Goal: Task Accomplishment & Management: Complete application form

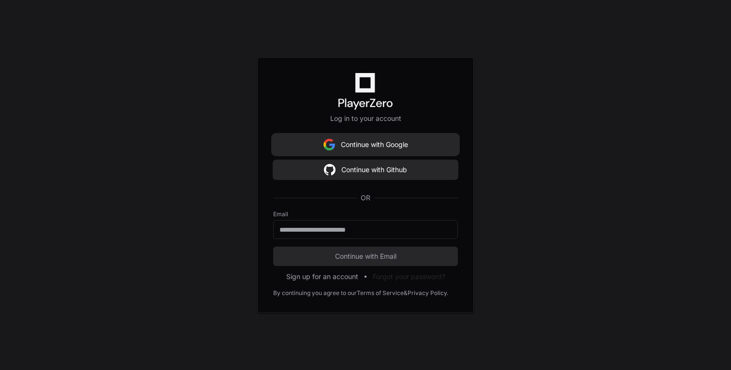
click at [389, 146] on button "Continue with Google" at bounding box center [365, 144] width 185 height 19
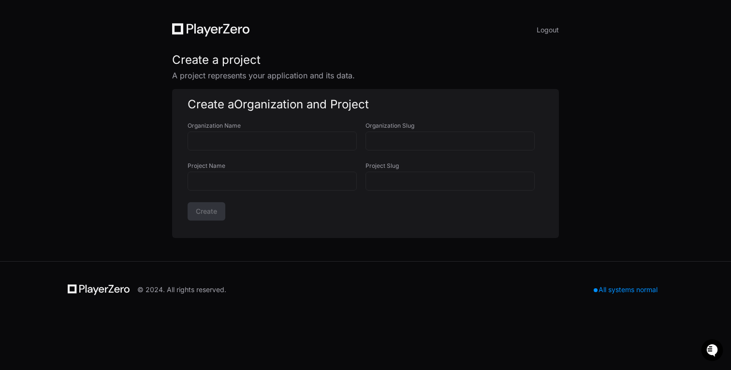
click at [312, 35] on div "Logout" at bounding box center [365, 30] width 387 height 14
click at [251, 143] on input "Organization Name" at bounding box center [272, 141] width 157 height 10
type input "*"
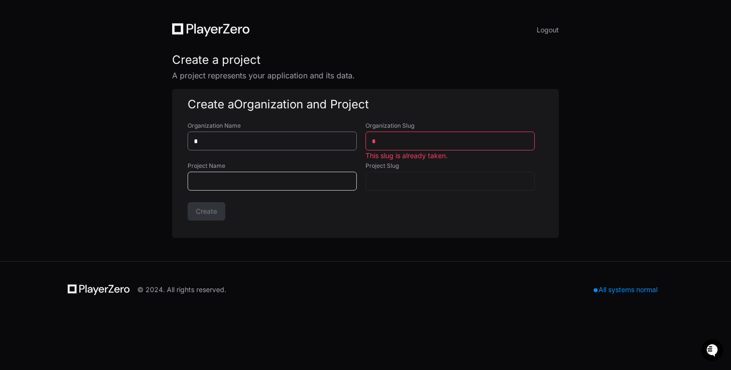
type input "*"
click at [385, 139] on input "*" at bounding box center [450, 141] width 157 height 10
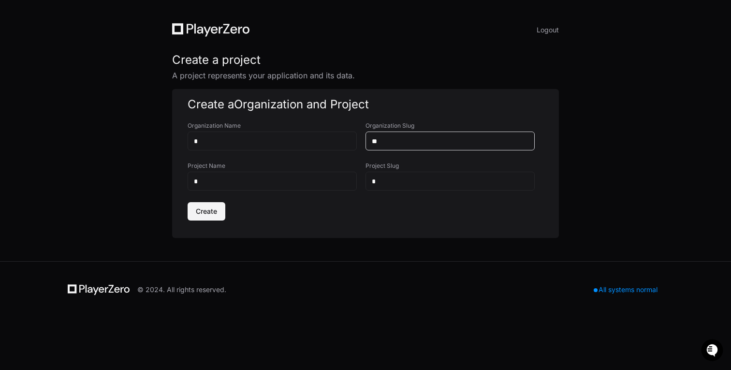
type input "**"
click at [206, 214] on span "Create" at bounding box center [206, 212] width 21 height 10
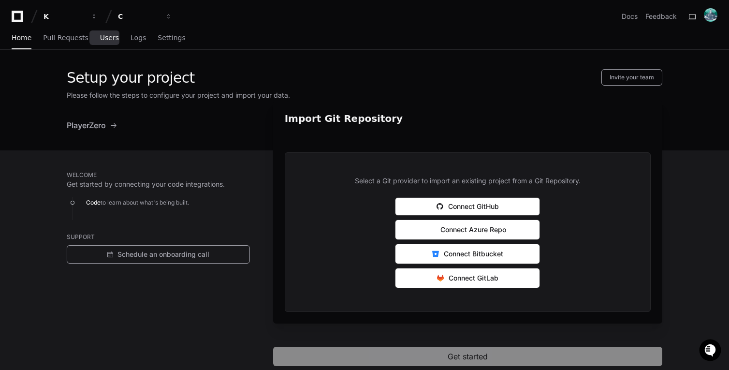
click at [109, 41] on span "Users" at bounding box center [109, 38] width 19 height 6
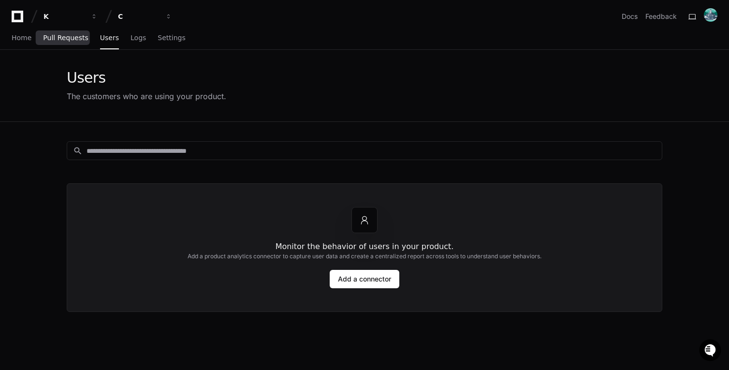
click at [74, 44] on link "Pull Requests" at bounding box center [65, 38] width 45 height 22
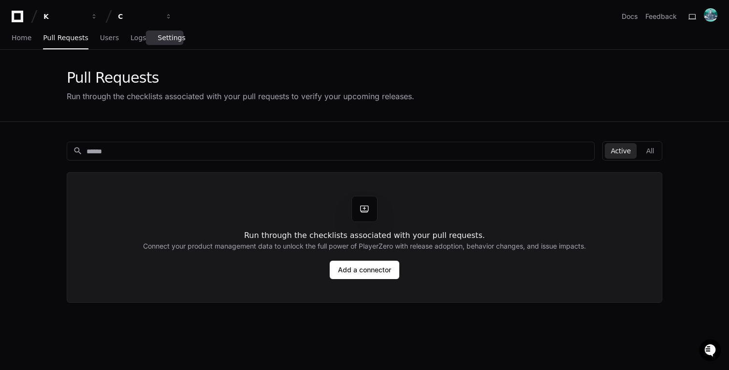
click at [177, 35] on span "Settings" at bounding box center [172, 38] width 28 height 6
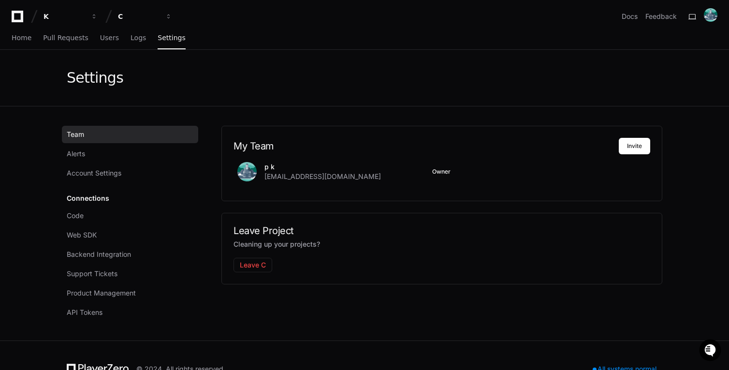
click at [11, 14] on div "K C Docs Feedback" at bounding box center [364, 12] width 729 height 25
click at [14, 15] on icon at bounding box center [17, 17] width 19 height 12
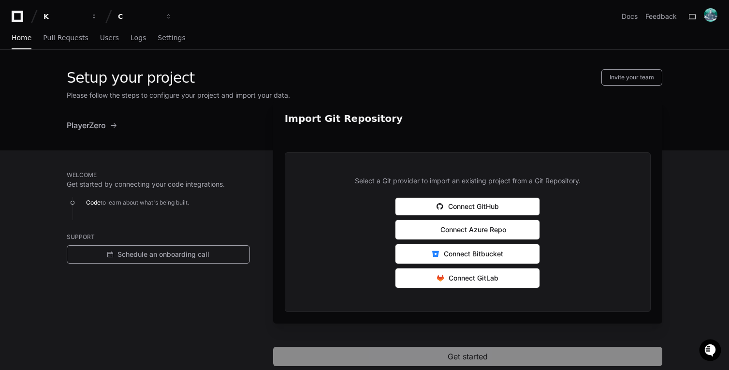
click at [84, 128] on span "PlayerZero" at bounding box center [86, 125] width 39 height 12
click at [106, 126] on span "PlayerZero" at bounding box center [86, 125] width 39 height 12
click at [635, 18] on link "Docs" at bounding box center [630, 17] width 16 height 10
